Goal: Task Accomplishment & Management: Manage account settings

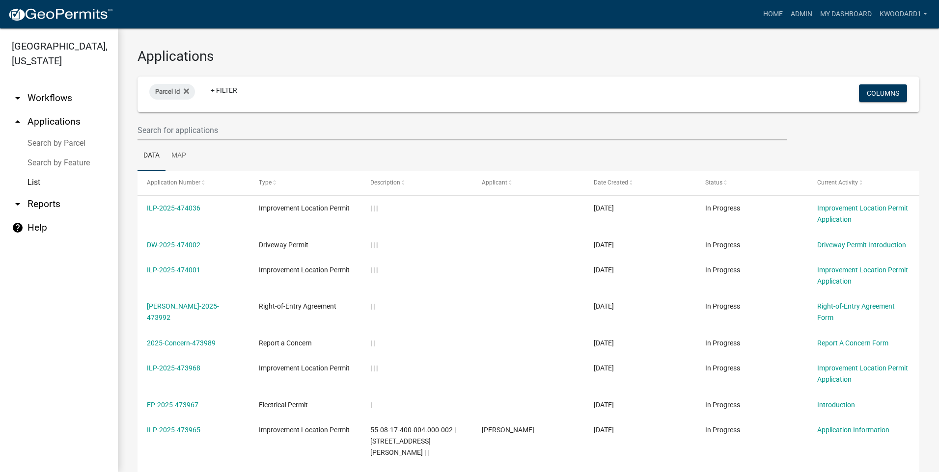
select select "3: 100"
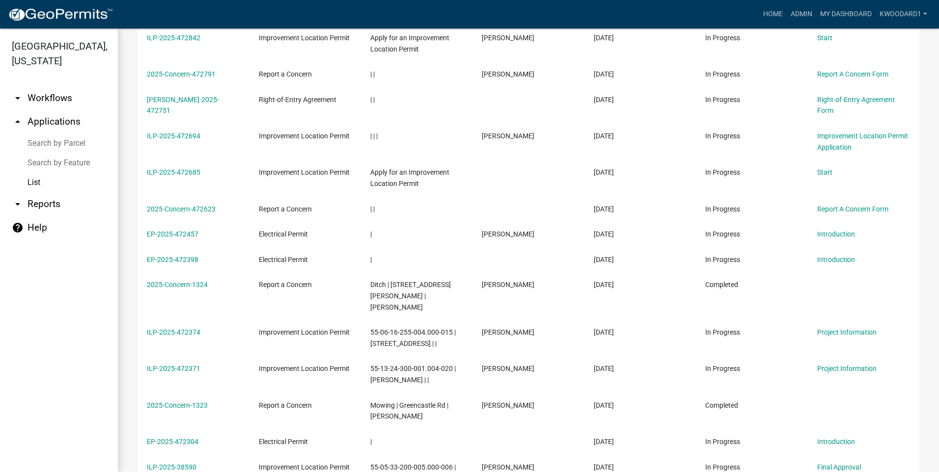
scroll to position [1276, 0]
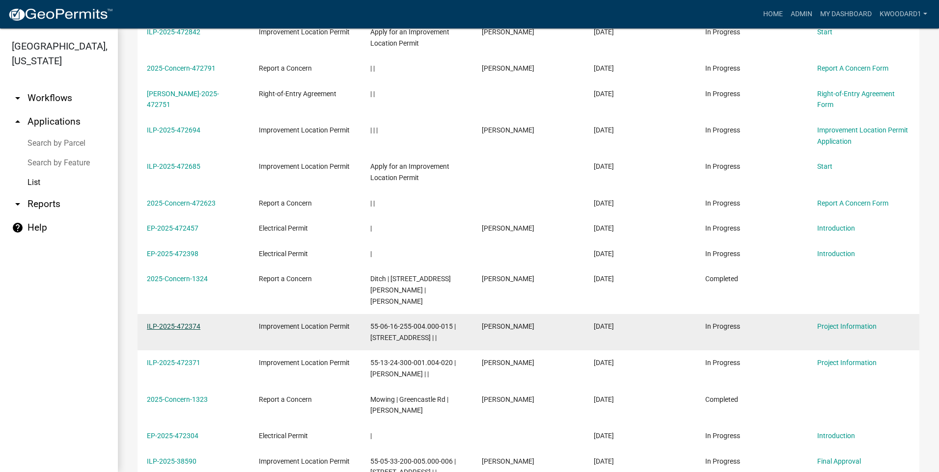
click at [153, 323] on link "ILP-2025-472374" at bounding box center [174, 327] width 54 height 8
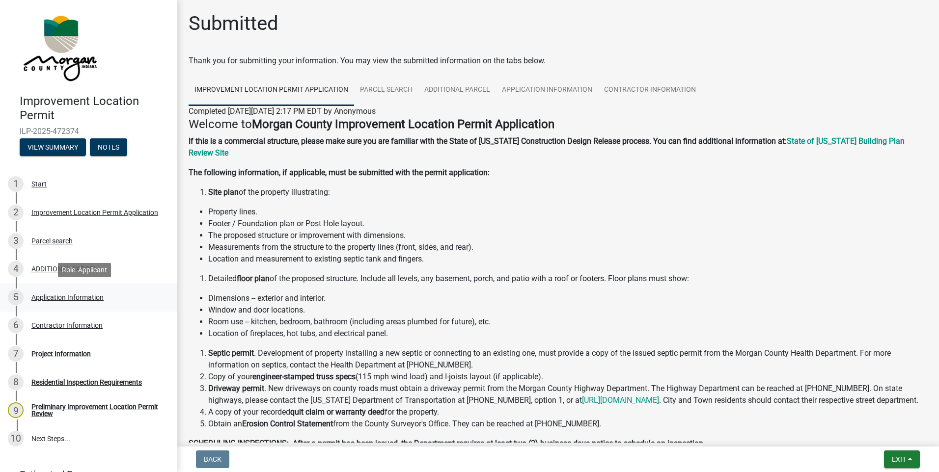
click at [46, 298] on div "Application Information" at bounding box center [67, 297] width 72 height 7
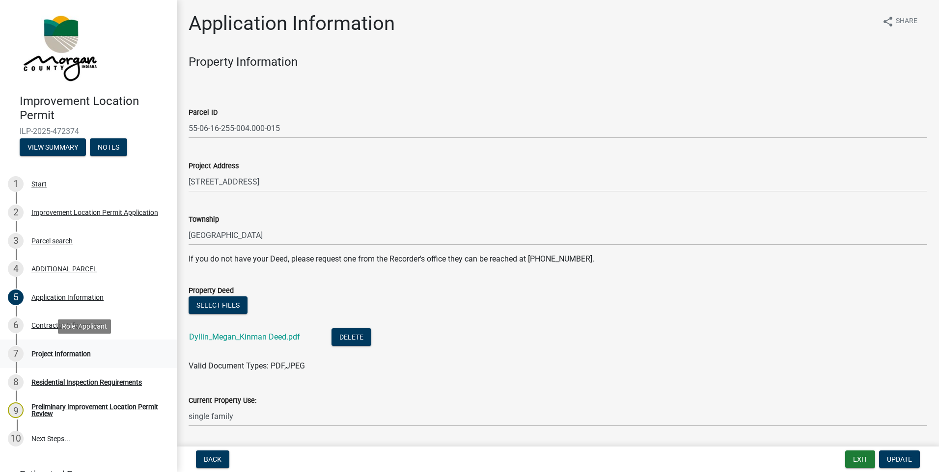
click at [60, 356] on div "Project Information" at bounding box center [60, 354] width 59 height 7
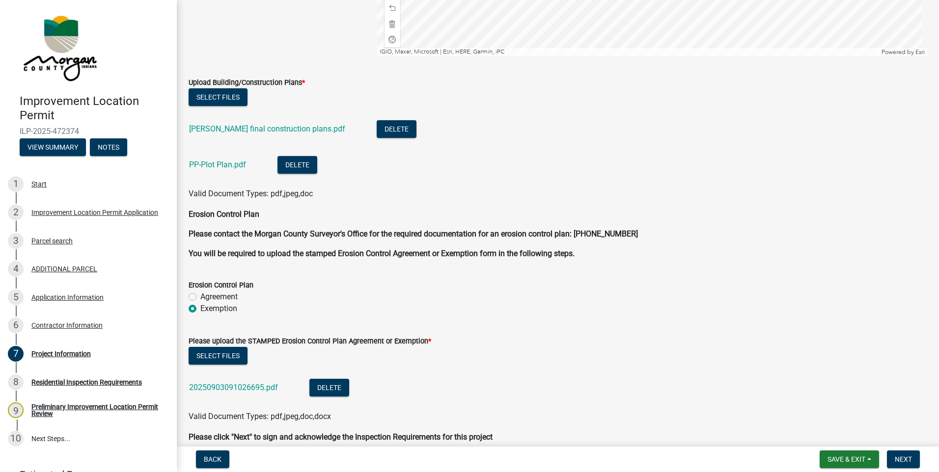
scroll to position [2198, 0]
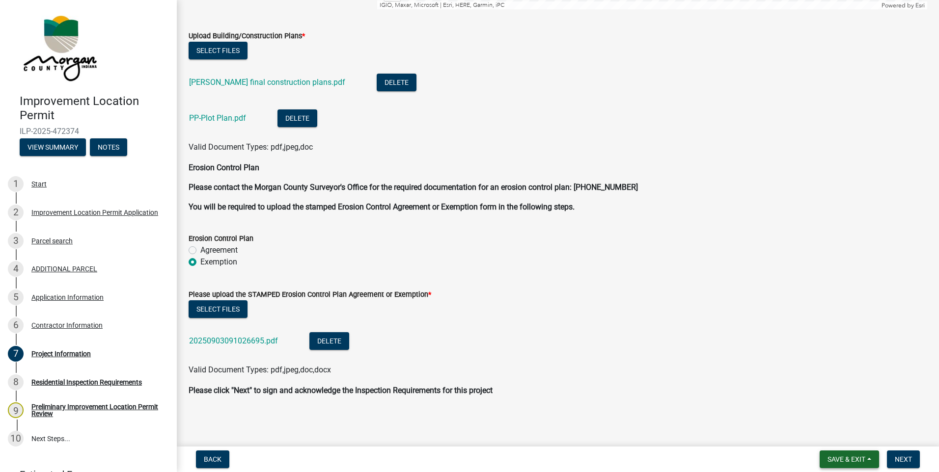
click at [830, 459] on span "Save & Exit" at bounding box center [846, 460] width 38 height 8
click at [839, 438] on button "Save & Exit" at bounding box center [839, 434] width 79 height 24
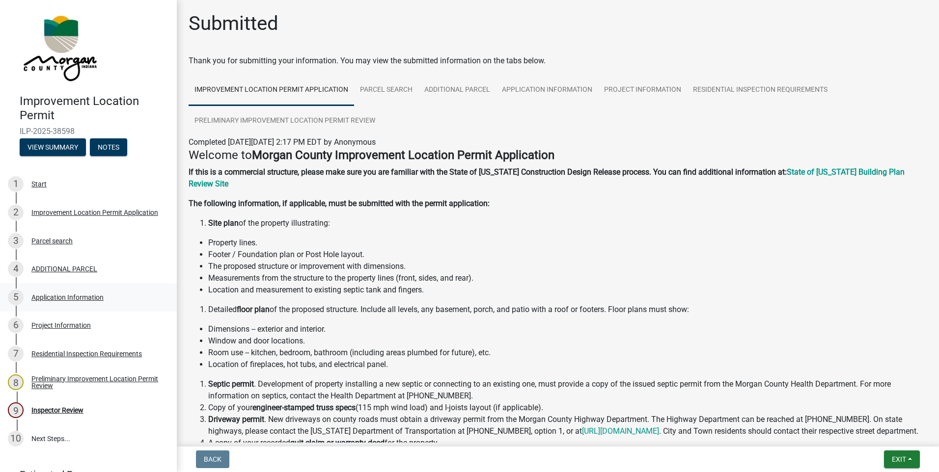
click at [66, 297] on div "Application Information" at bounding box center [67, 297] width 72 height 7
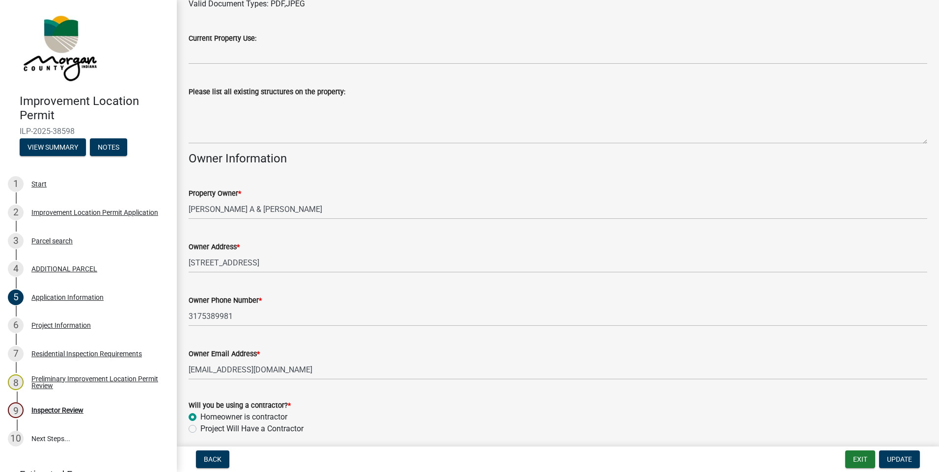
scroll to position [437, 0]
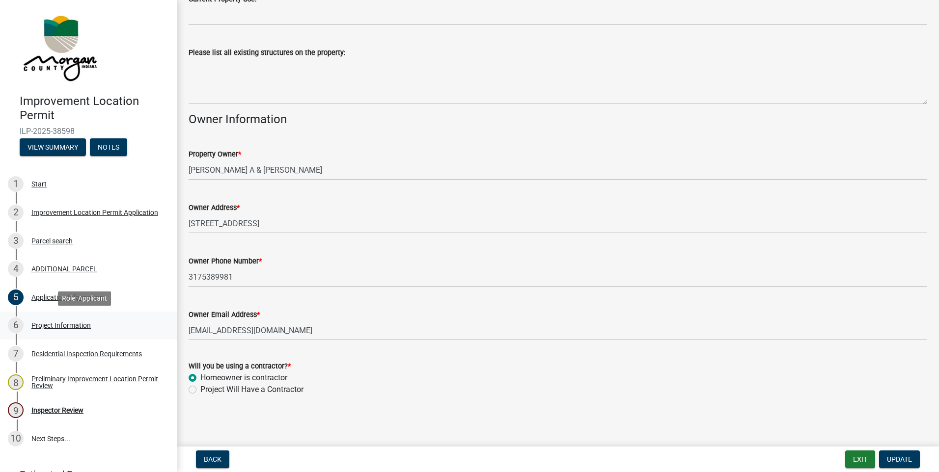
click at [44, 320] on div "6 Project Information" at bounding box center [84, 326] width 153 height 16
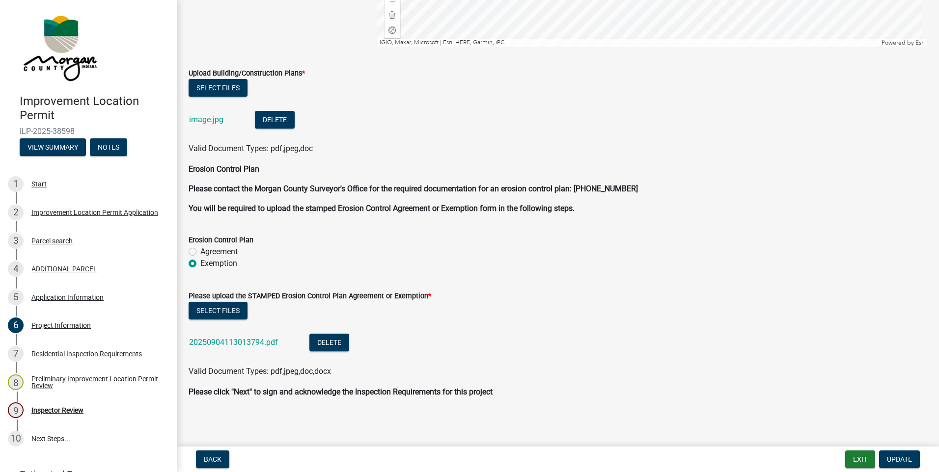
scroll to position [2091, 0]
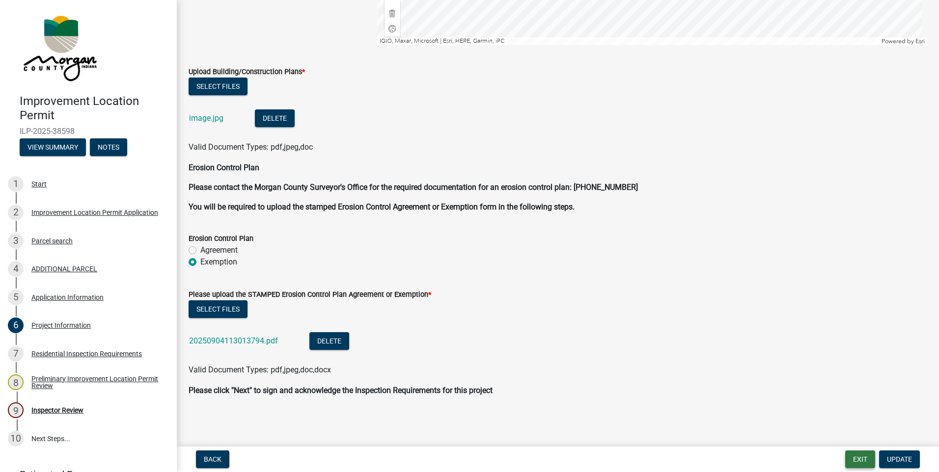
click at [864, 461] on button "Exit" at bounding box center [860, 460] width 30 height 18
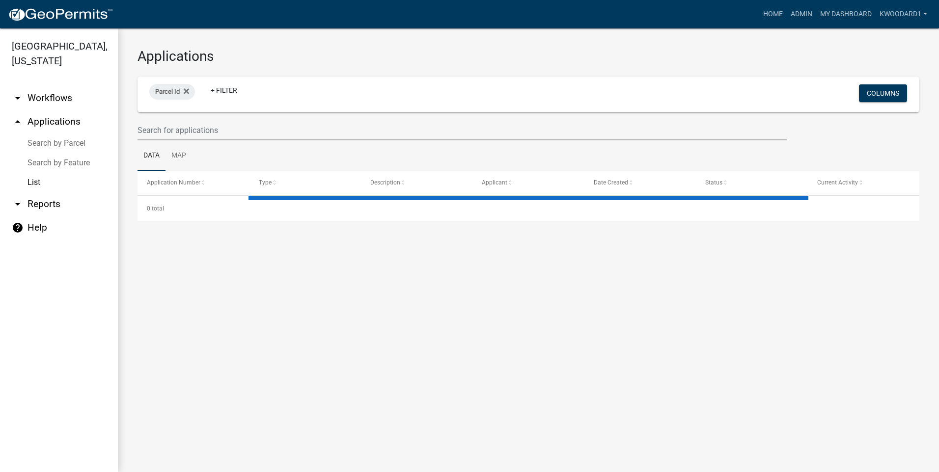
select select "3: 100"
